Goal: Task Accomplishment & Management: Complete application form

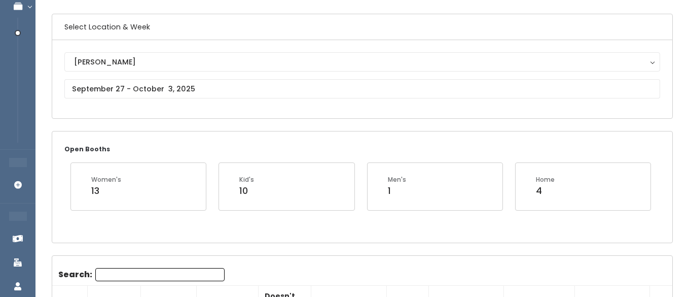
click at [294, 138] on div "Open Booths Women's 13 Kid's 10 Men's 1 Home 4" at bounding box center [362, 186] width 620 height 111
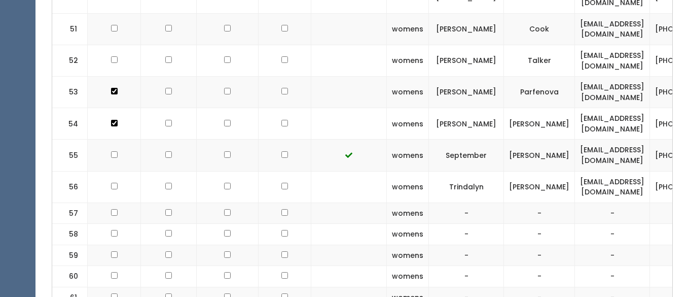
scroll to position [1918, 0]
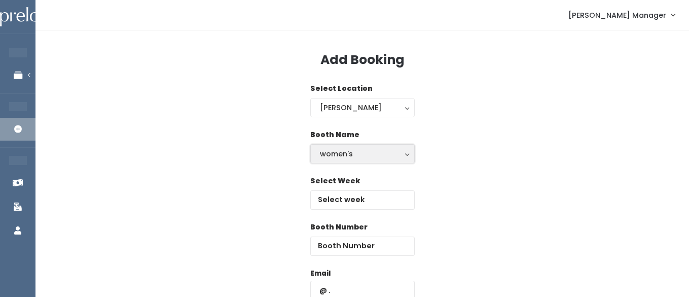
click at [341, 153] on div "women's" at bounding box center [362, 153] width 85 height 11
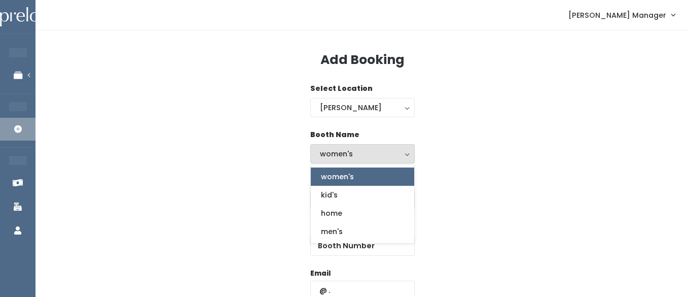
click at [477, 153] on div "Booth Name women's kid's home men's women's women's kid's home men's" at bounding box center [362, 152] width 621 height 46
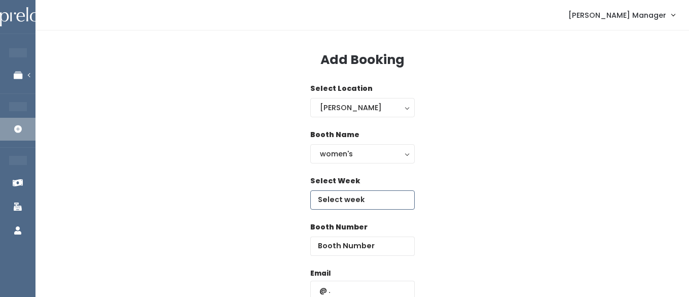
click at [368, 199] on input "text" at bounding box center [362, 199] width 104 height 19
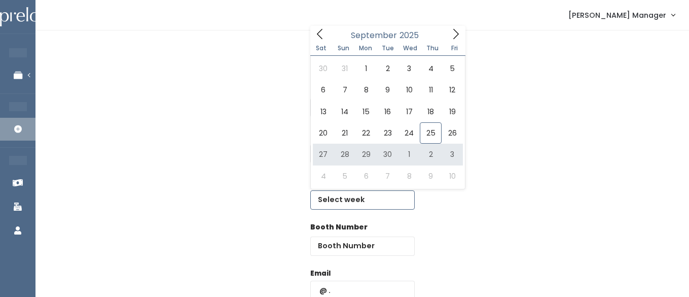
type input "September 27 to October 3"
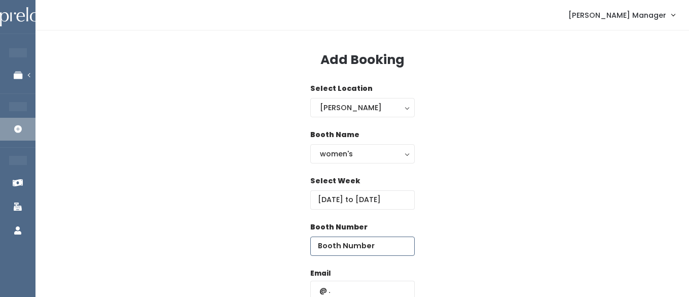
click at [385, 250] on input "number" at bounding box center [362, 245] width 104 height 19
type input "57"
click at [363, 286] on input "text" at bounding box center [362, 289] width 104 height 19
type input "fivazchrisy@gmail.com"
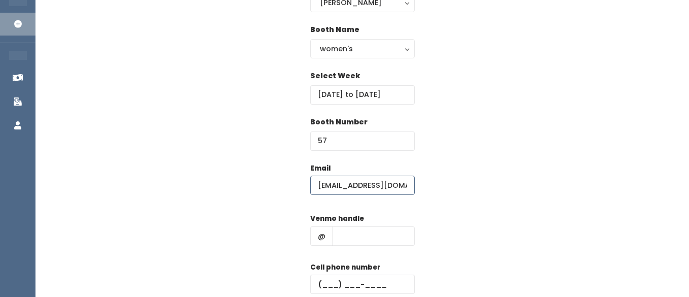
scroll to position [133, 0]
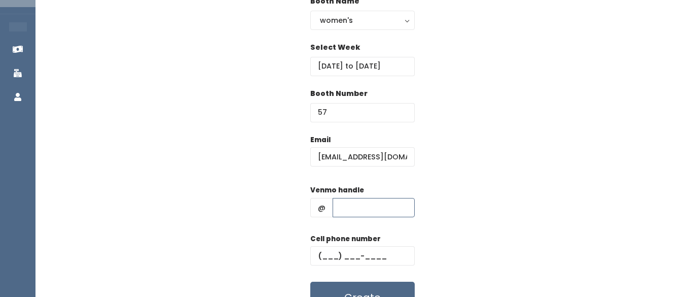
click at [358, 210] on input "text" at bounding box center [374, 207] width 82 height 19
type input "hhhh"
click at [341, 255] on input "text" at bounding box center [362, 255] width 104 height 19
type input "(555) 555-5555"
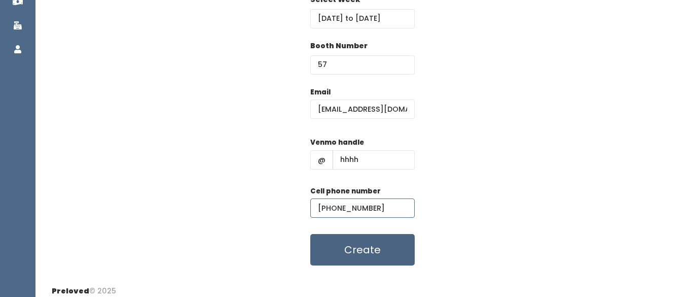
scroll to position [188, 0]
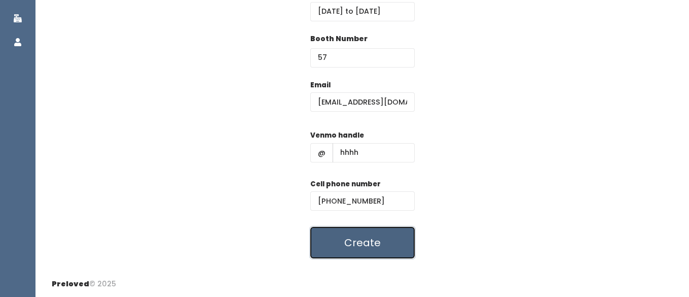
click at [352, 243] on button "Create" at bounding box center [362, 242] width 104 height 31
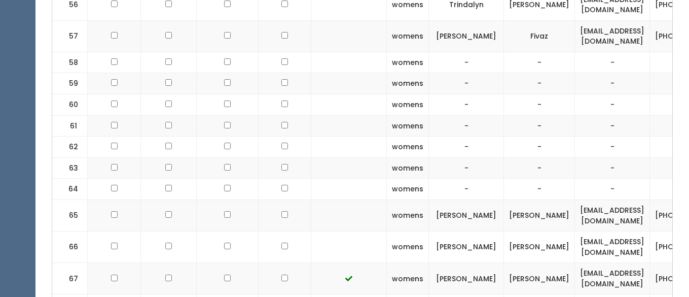
scroll to position [2102, 0]
